Goal: Task Accomplishment & Management: Manage account settings

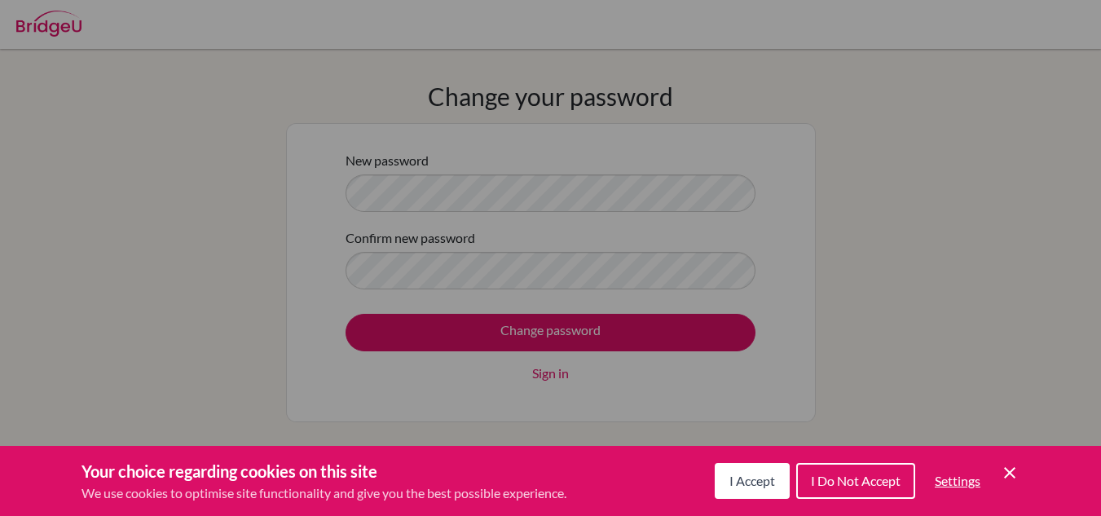
click at [754, 474] on span "I Accept" at bounding box center [752, 480] width 46 height 15
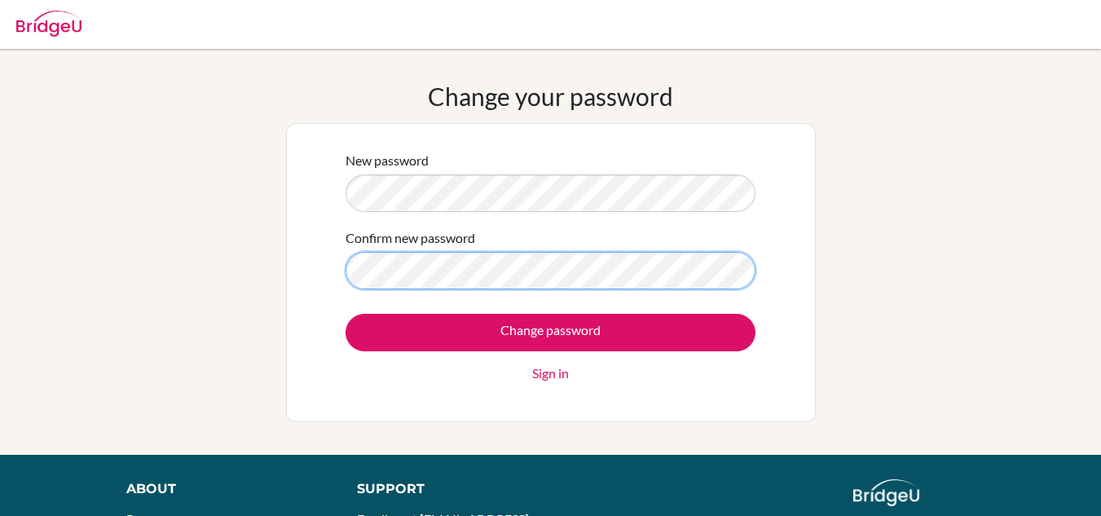
click at [346, 314] on input "Change password" at bounding box center [551, 332] width 410 height 37
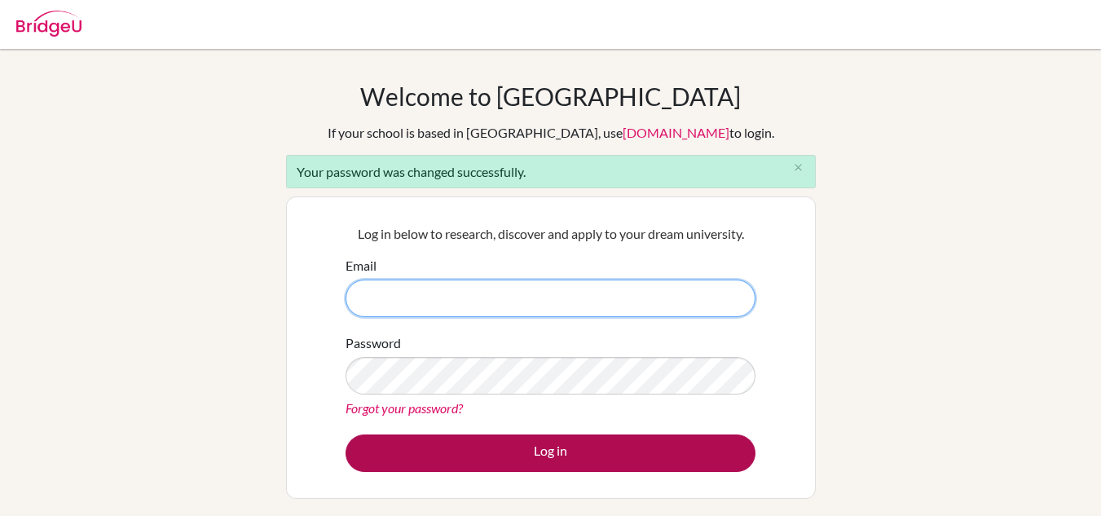
type input "farhan.naeem@hotmail.co.uk"
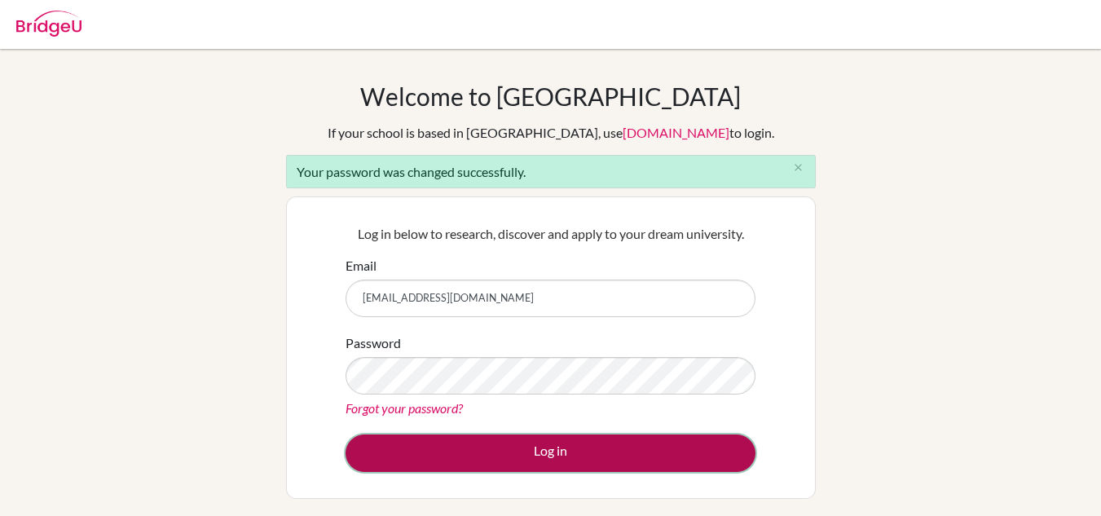
click at [562, 447] on button "Log in" at bounding box center [551, 452] width 410 height 37
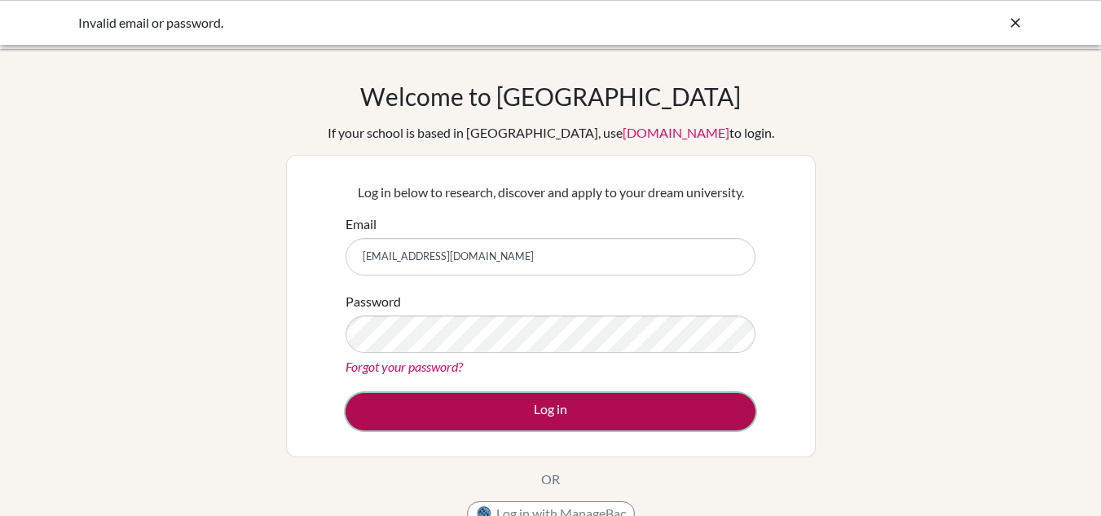
click at [593, 408] on button "Log in" at bounding box center [551, 411] width 410 height 37
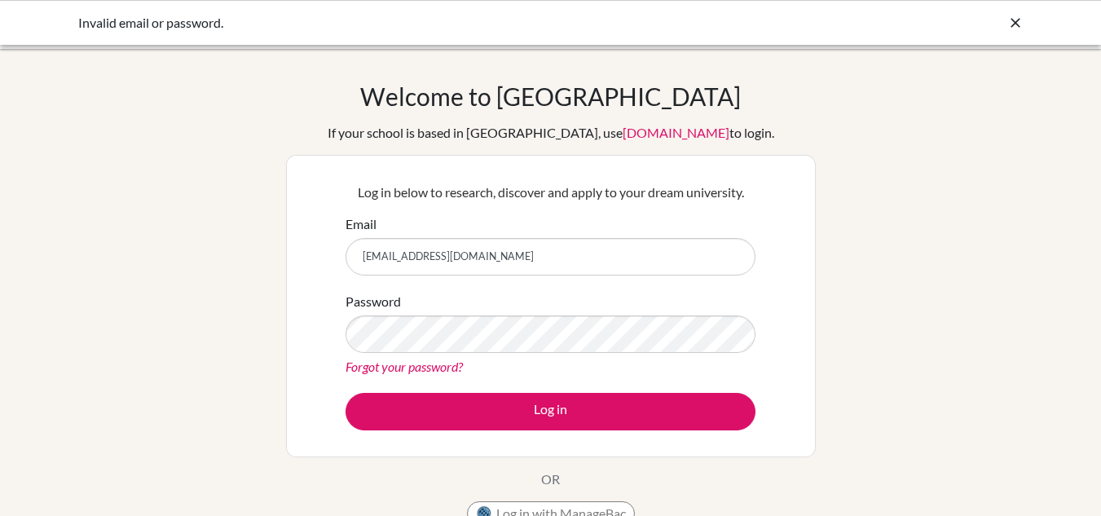
drag, startPoint x: 534, startPoint y: 256, endPoint x: 189, endPoint y: 272, distance: 345.2
click at [189, 272] on div "Welcome to BridgeU If your school is based in China, use app.bridge-u.com.cn to…" at bounding box center [550, 348] width 1101 height 533
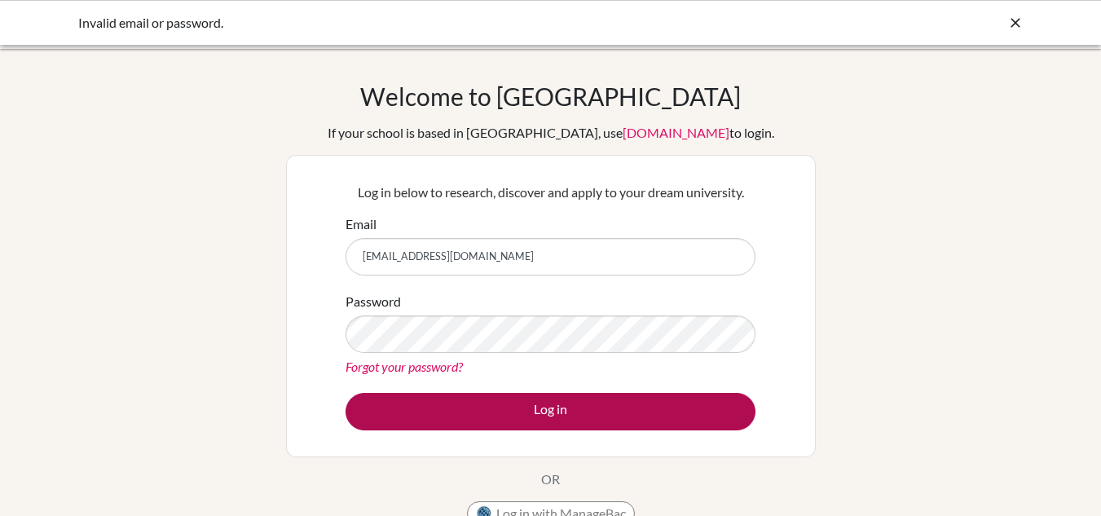
type input "farhan.naeem@futureworld.edu.pk"
click at [561, 410] on button "Log in" at bounding box center [551, 411] width 410 height 37
